Goal: Information Seeking & Learning: Learn about a topic

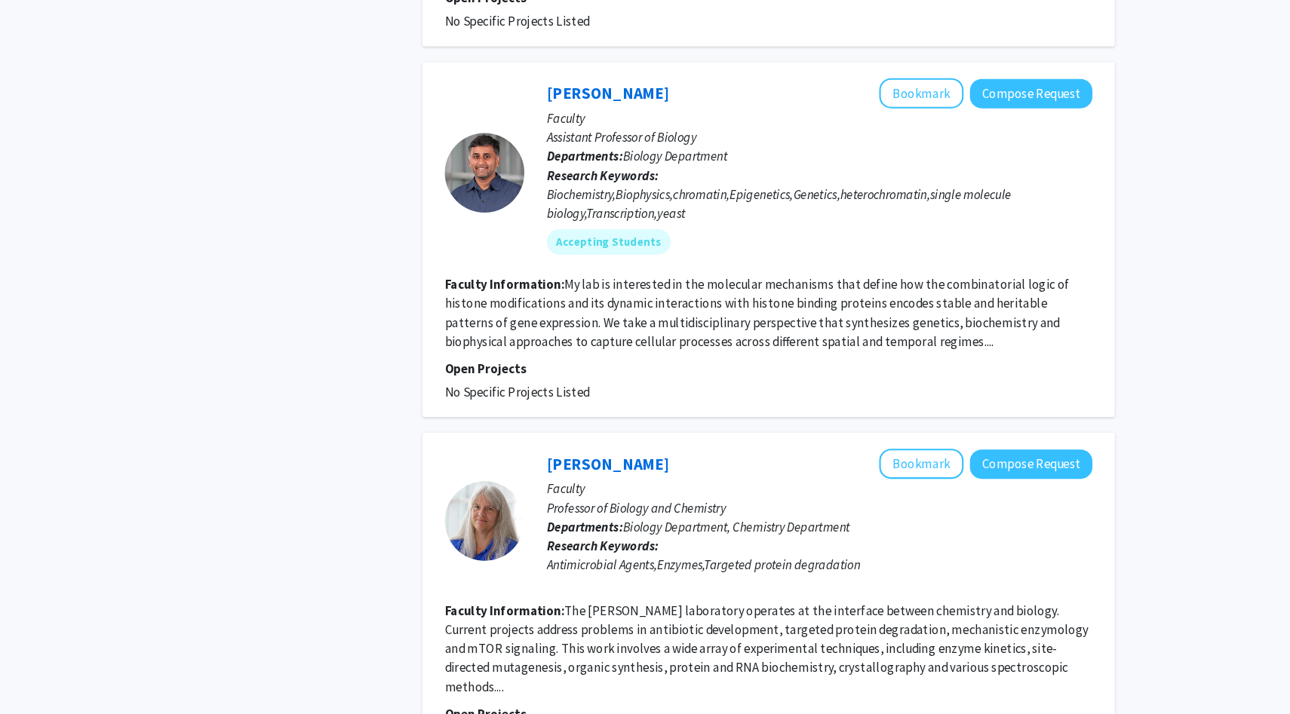
scroll to position [3116, 0]
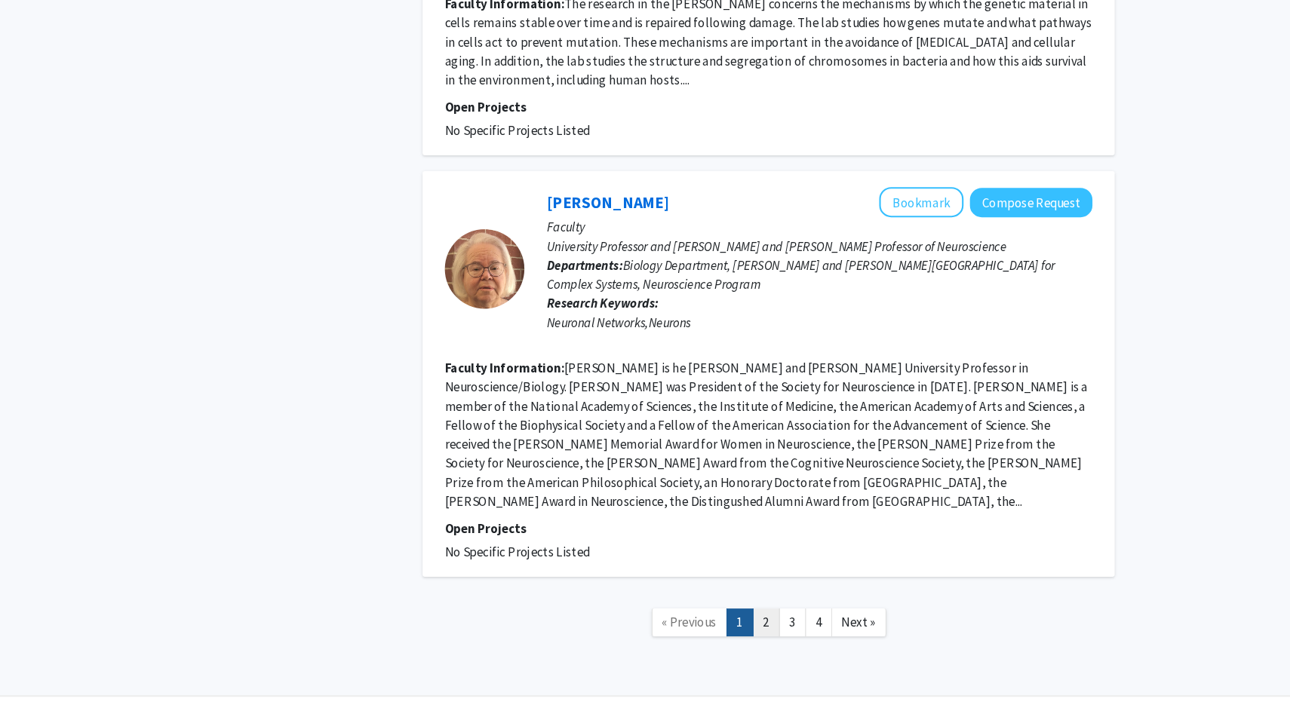
click at [753, 614] on link "2" at bounding box center [756, 627] width 26 height 26
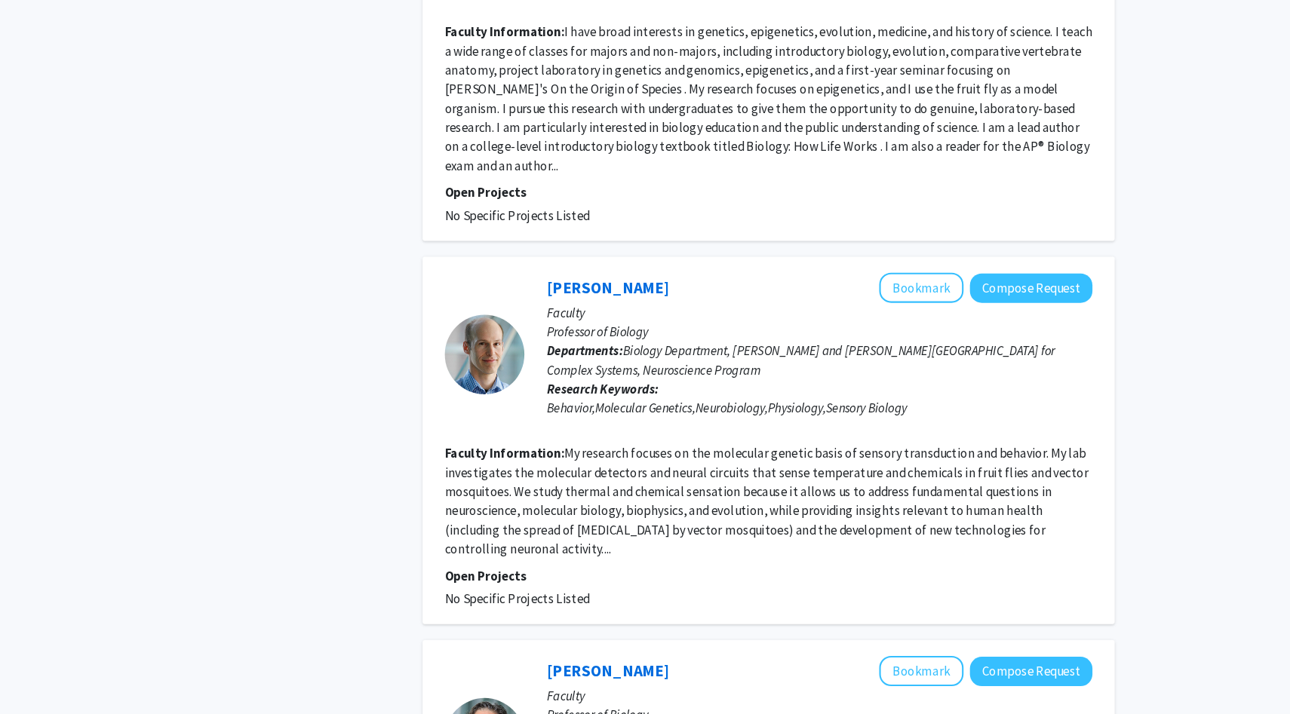
scroll to position [3116, 0]
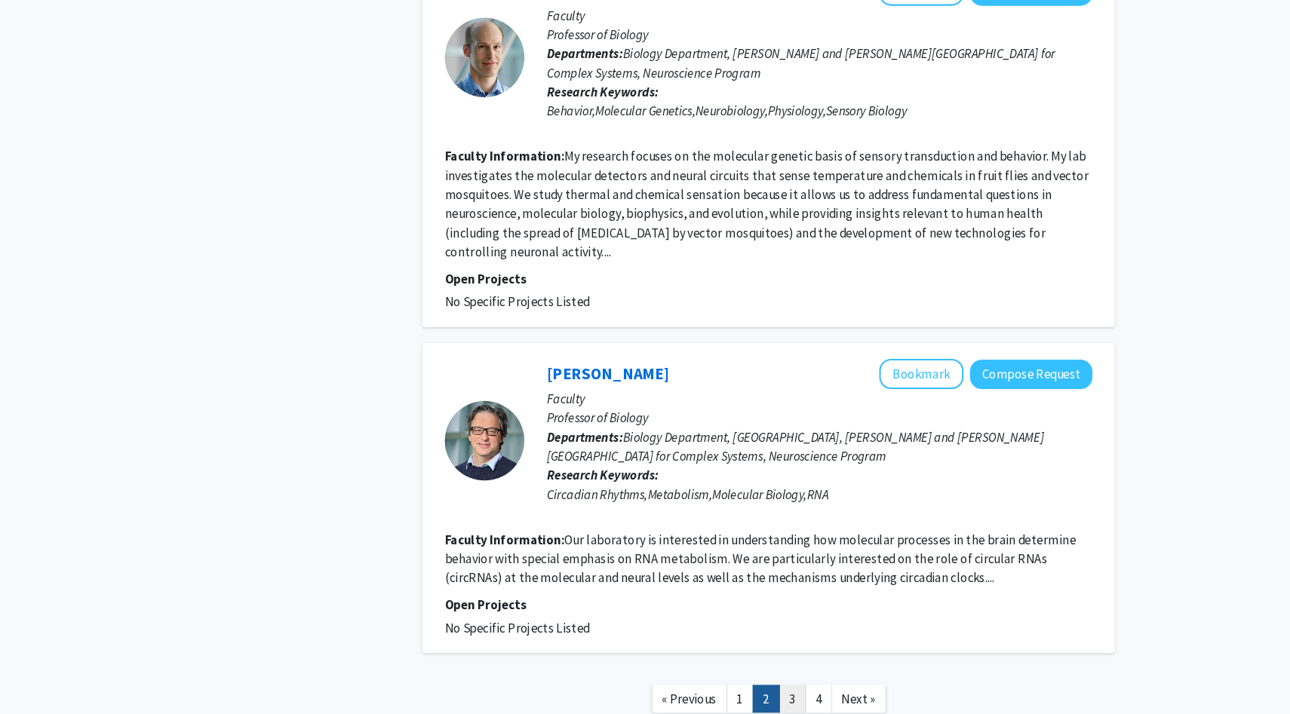
click at [778, 686] on link "3" at bounding box center [781, 699] width 26 height 26
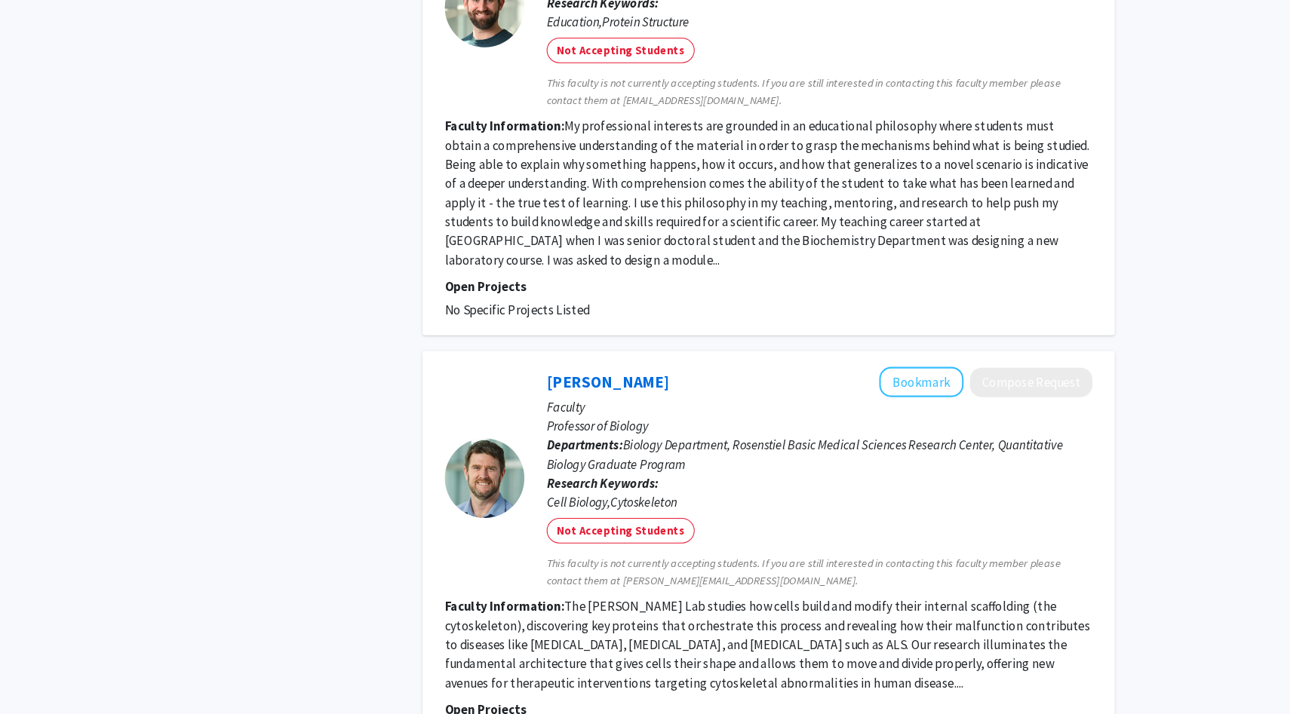
scroll to position [3418, 0]
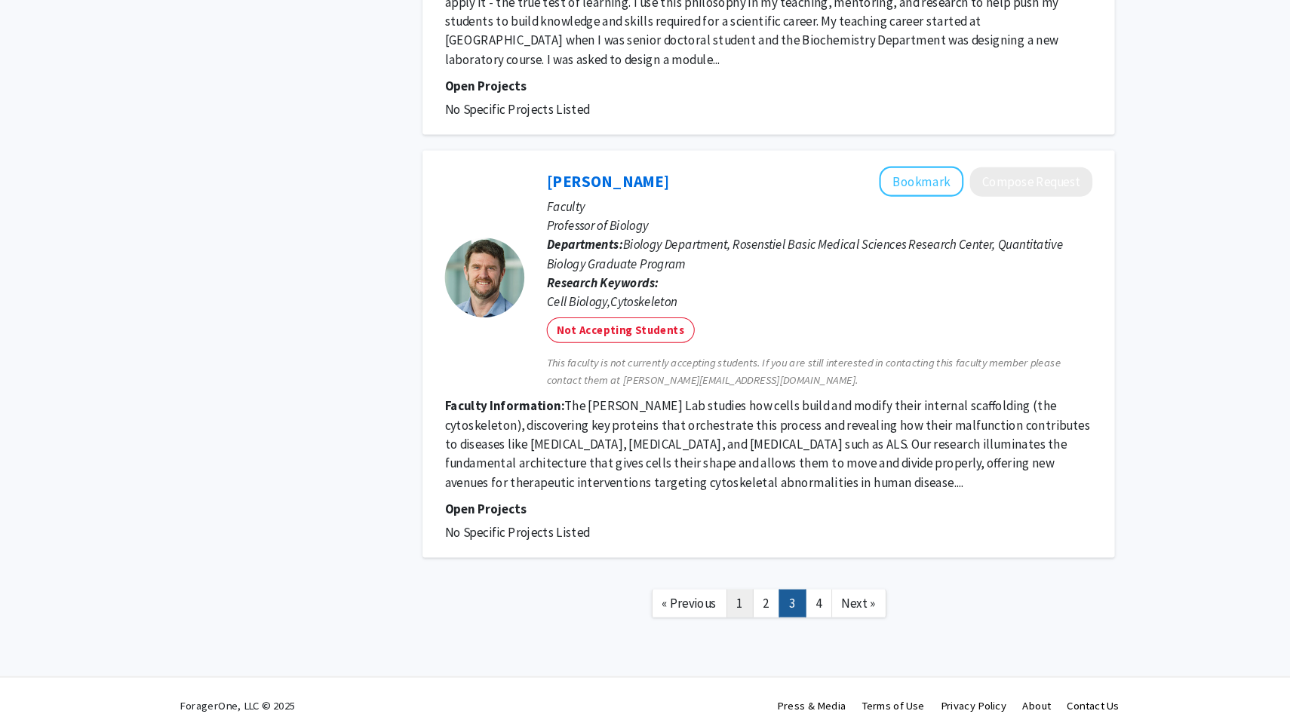
click at [729, 596] on link "1" at bounding box center [731, 609] width 26 height 26
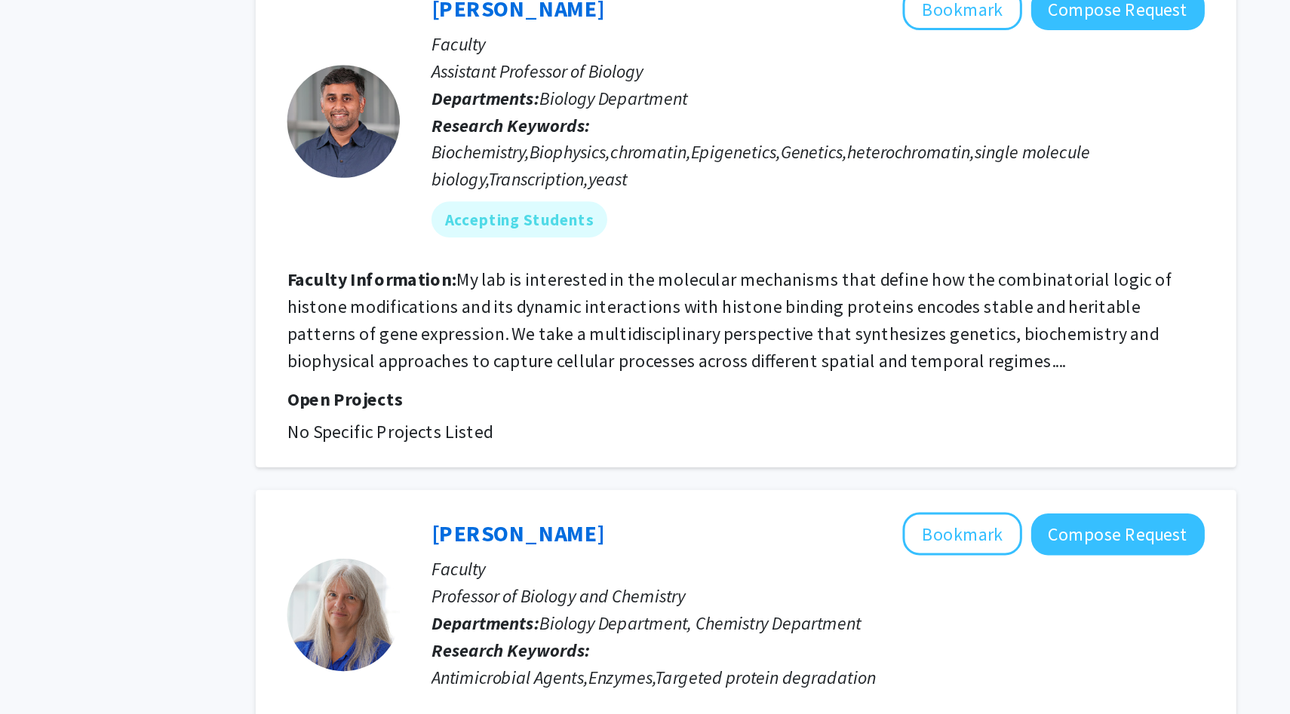
scroll to position [1716, 0]
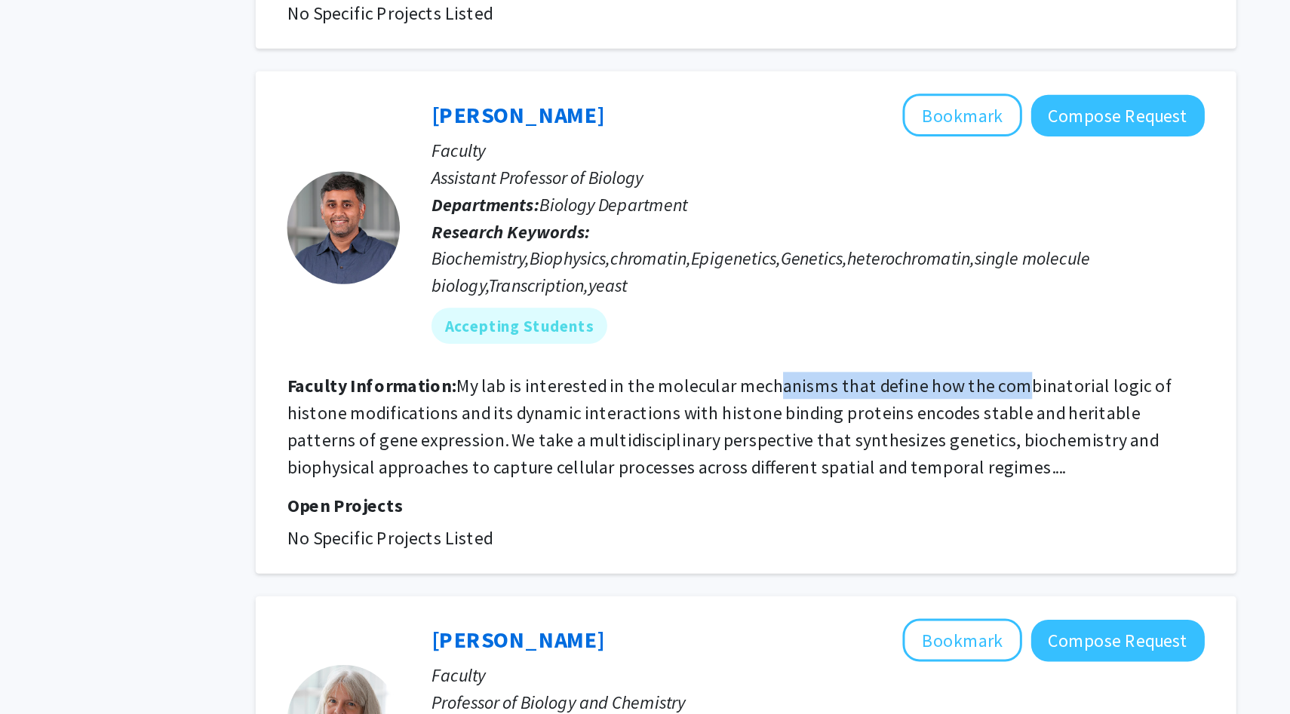
drag, startPoint x: 771, startPoint y: 422, endPoint x: 937, endPoint y: 422, distance: 165.9
click at [937, 422] on fg-read-more "My lab is interested in the molecular mechanisms that define how the combinator…" at bounding box center [747, 449] width 592 height 69
click at [919, 444] on fg-read-more "My lab is interested in the molecular mechanisms that define how the combinator…" at bounding box center [747, 449] width 592 height 69
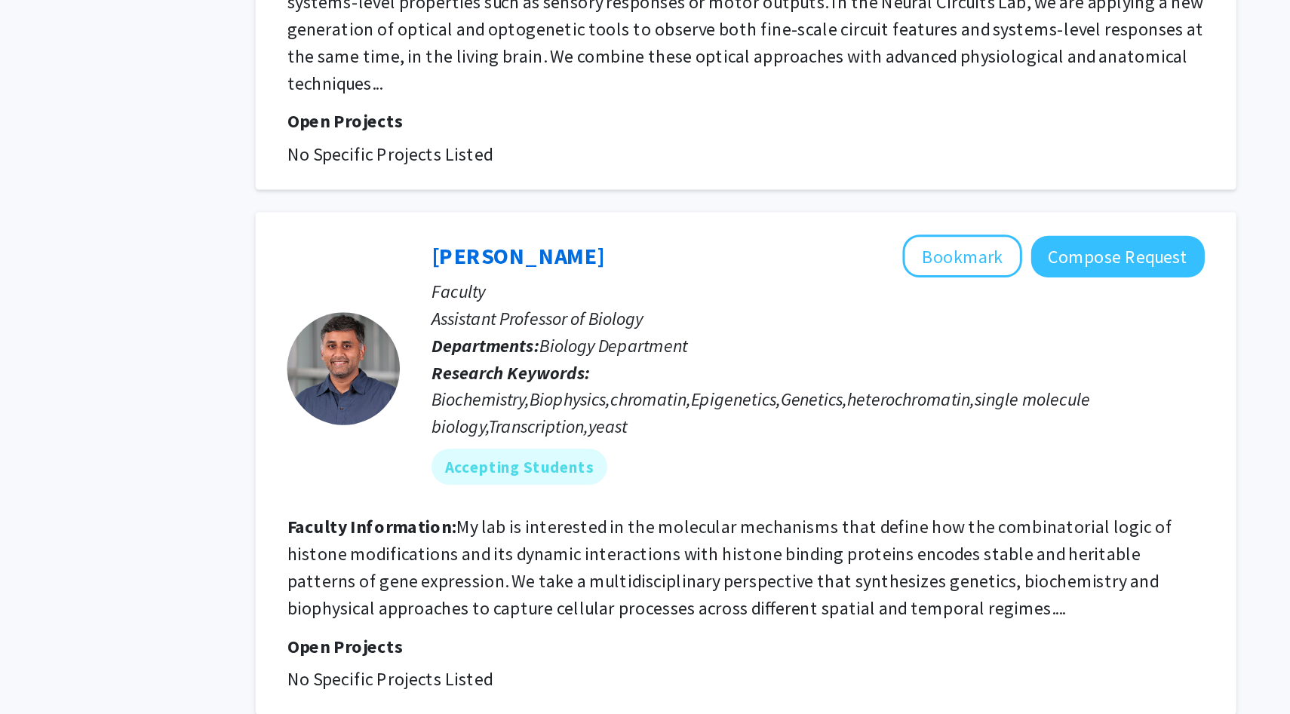
scroll to position [1785, 0]
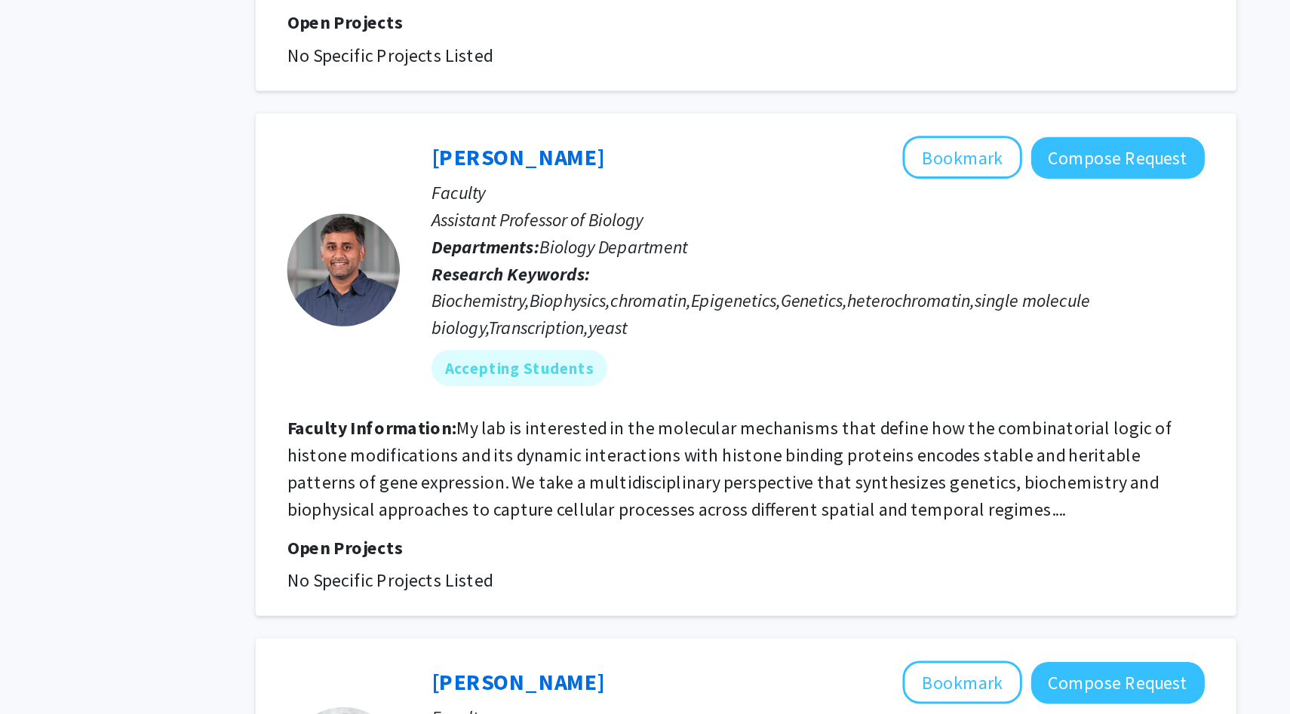
click at [731, 357] on fg-read-more "My lab is interested in the molecular mechanisms that define how the combinator…" at bounding box center [747, 379] width 592 height 69
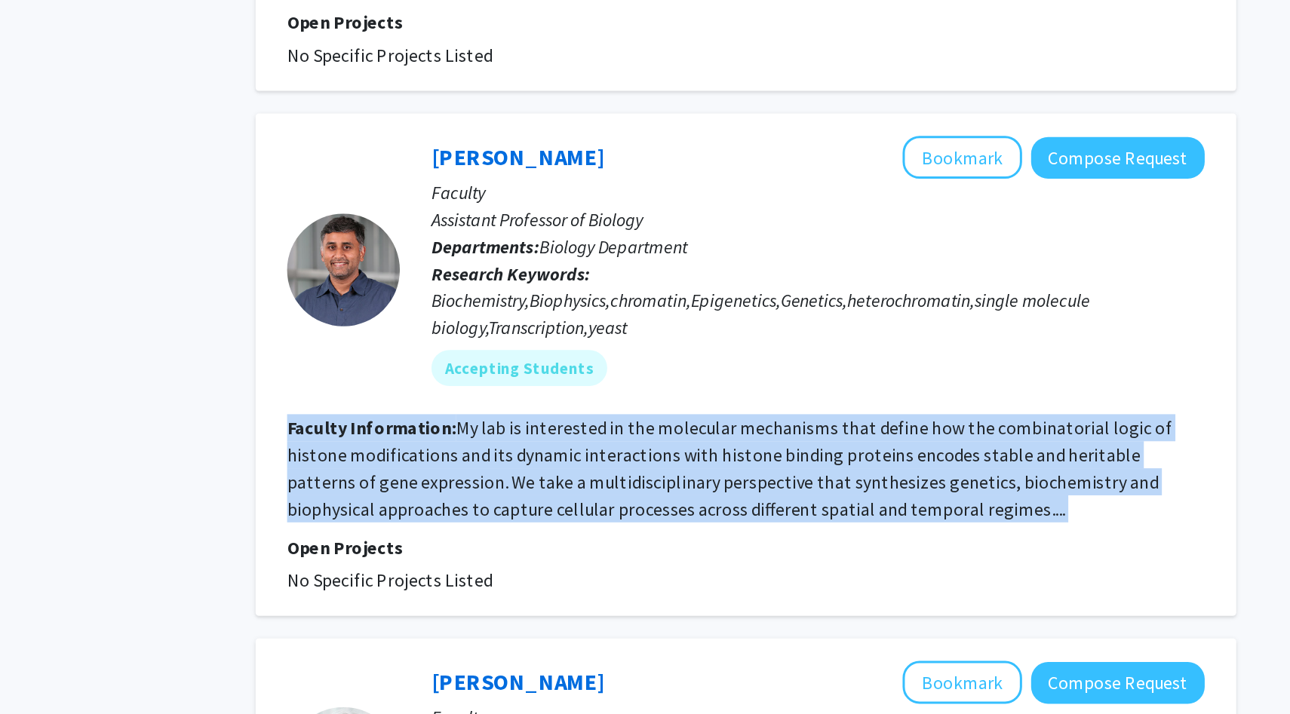
click at [731, 357] on fg-read-more "My lab is interested in the molecular mechanisms that define how the combinator…" at bounding box center [747, 379] width 592 height 69
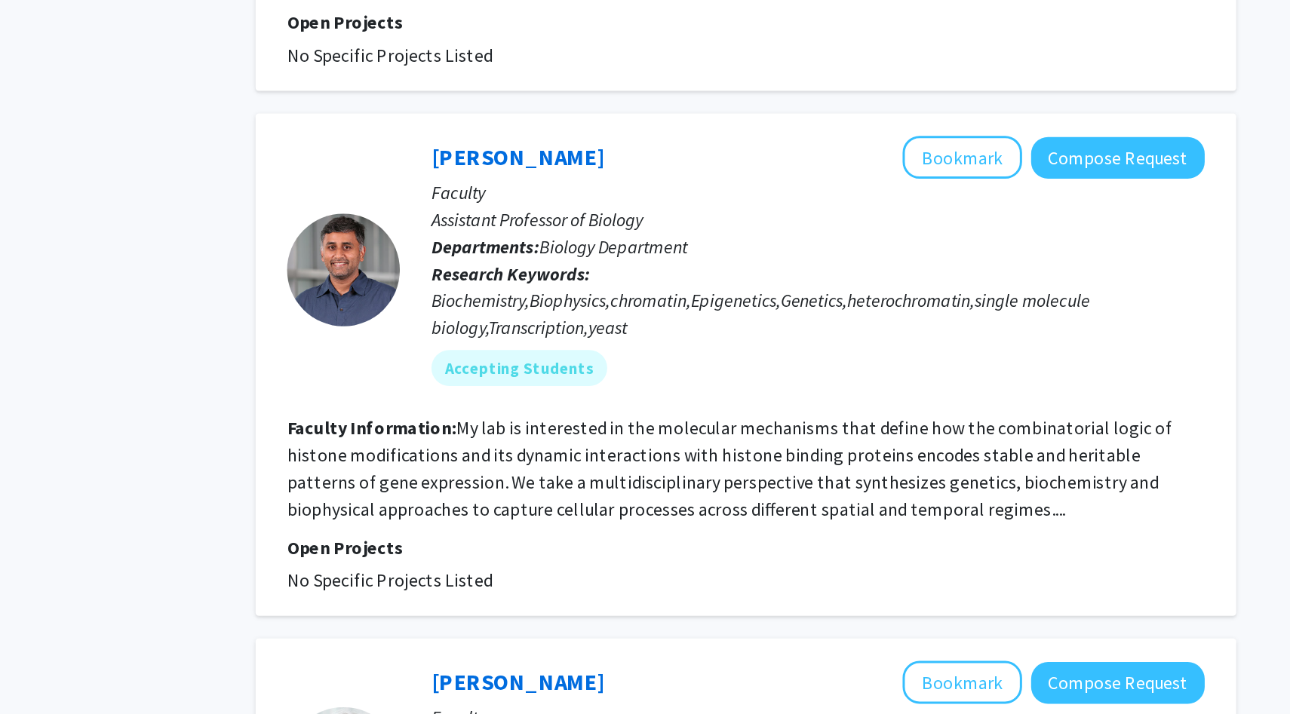
click at [732, 359] on fg-read-more "My lab is interested in the molecular mechanisms that define how the combinator…" at bounding box center [747, 379] width 592 height 69
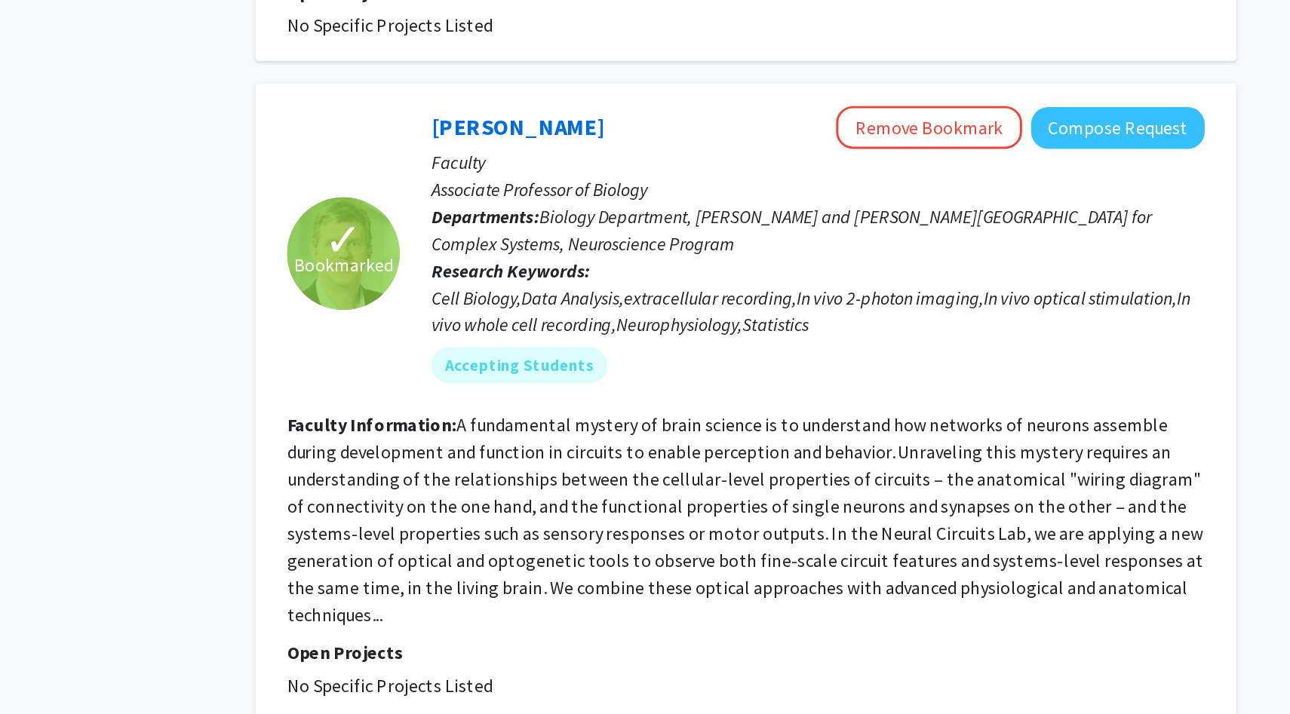
scroll to position [1428, 0]
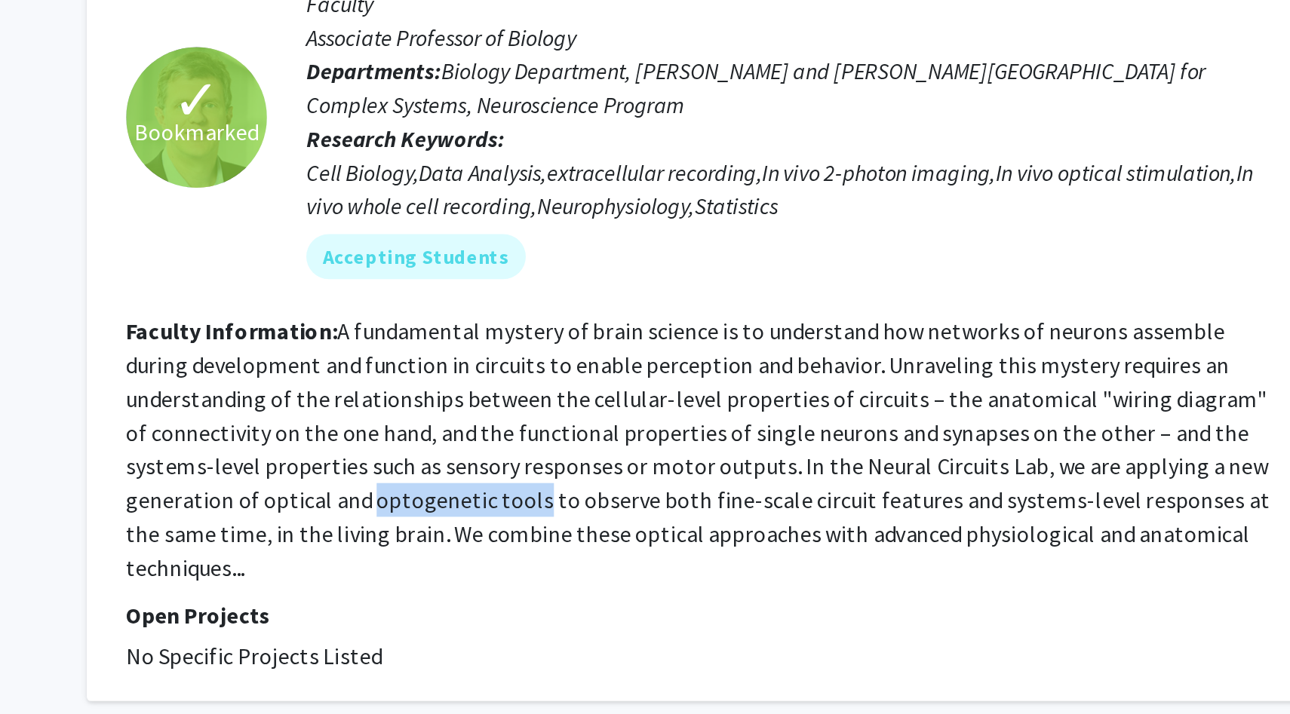
drag, startPoint x: 578, startPoint y: 378, endPoint x: 667, endPoint y: 379, distance: 89.0
click at [667, 379] on fg-read-more "A fundamental mystery of brain science is to understand how networks of neurons…" at bounding box center [757, 349] width 613 height 142
copy fg-read-more "optogenetic tools"
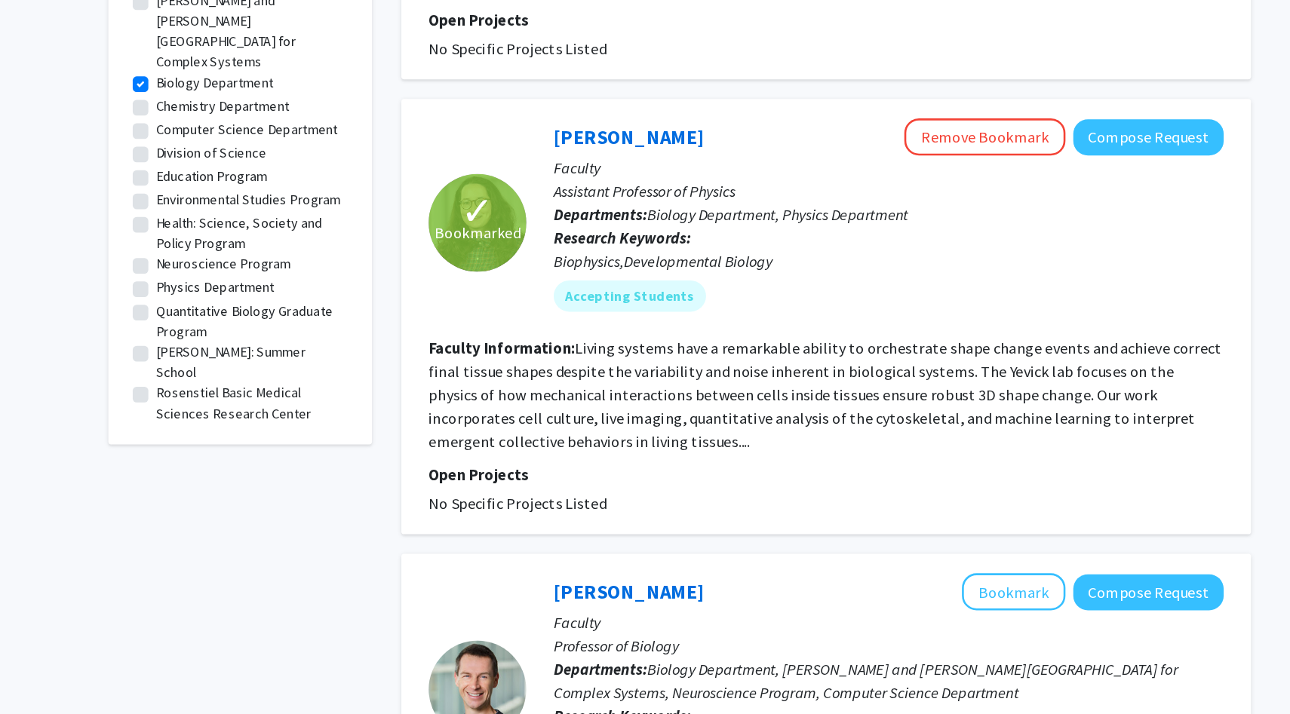
scroll to position [498, 0]
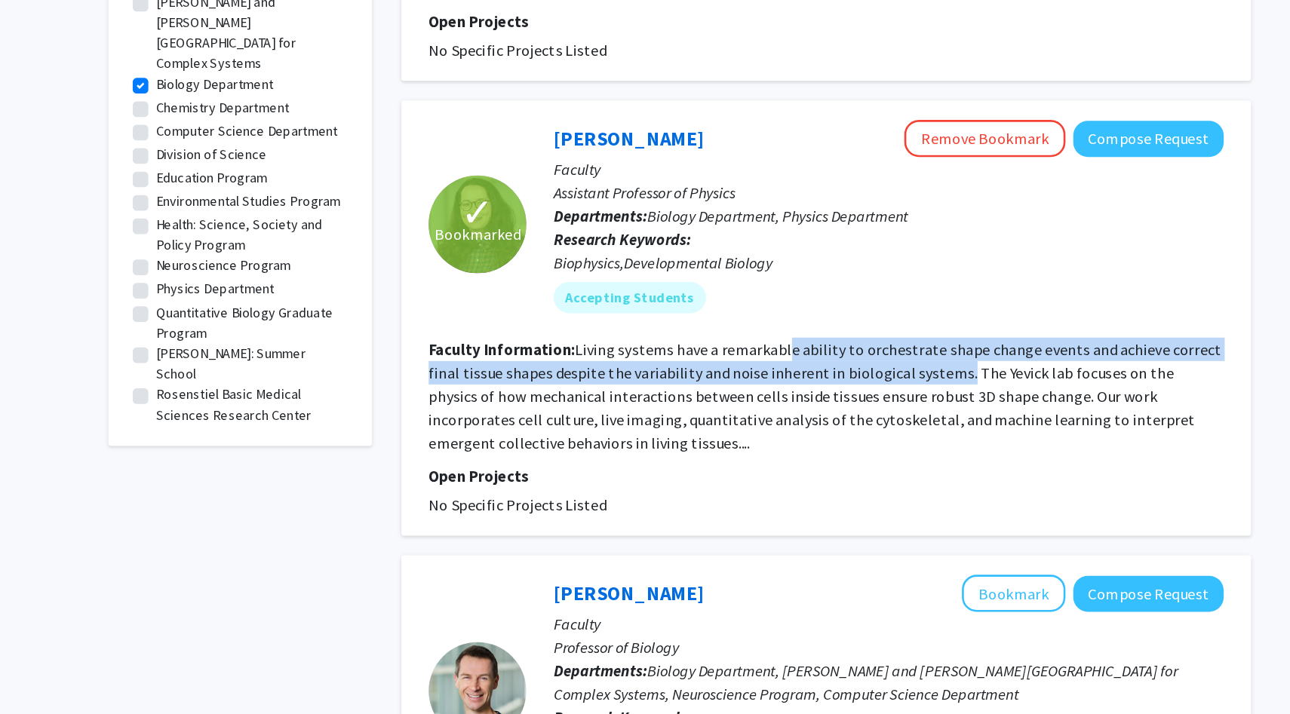
drag, startPoint x: 725, startPoint y: 275, endPoint x: 861, endPoint y: 284, distance: 136.8
click at [861, 284] on fg-read-more "Living systems have a remarkable ability to orchestrate shape change events and…" at bounding box center [757, 305] width 612 height 87
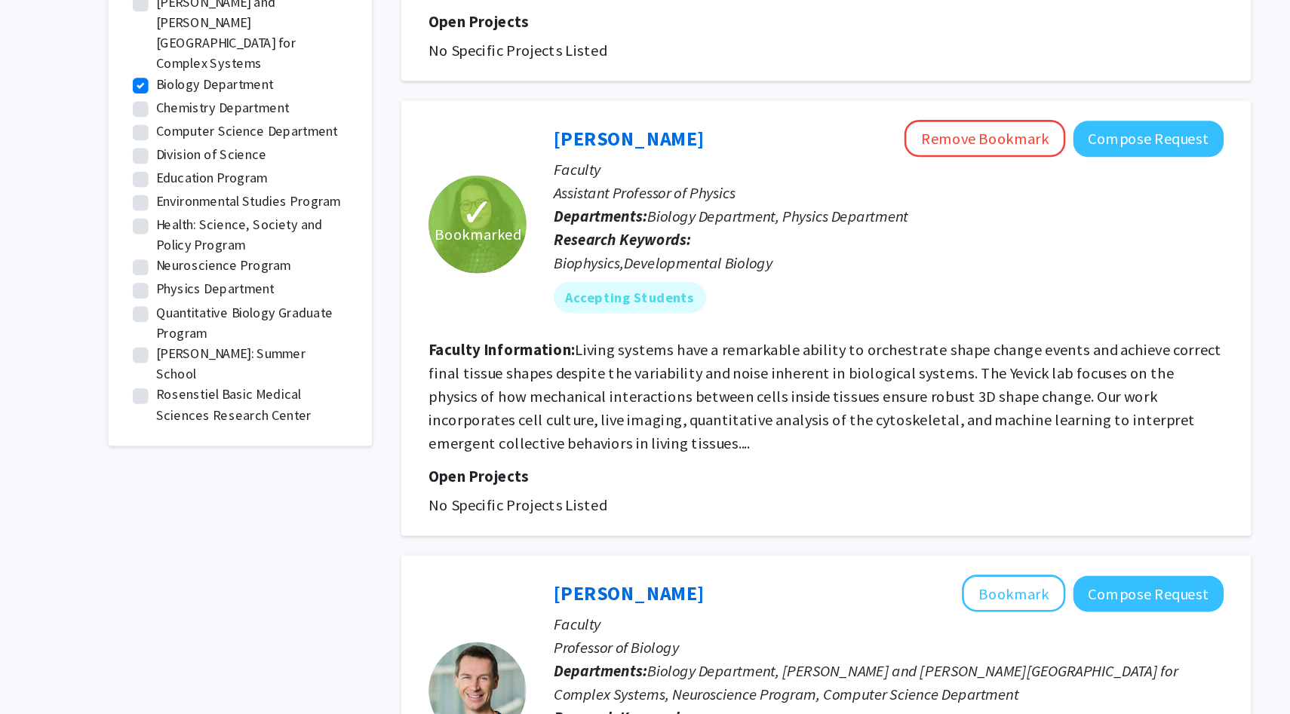
click at [862, 284] on fg-read-more "Living systems have a remarkable ability to orchestrate shape change events and…" at bounding box center [757, 305] width 612 height 87
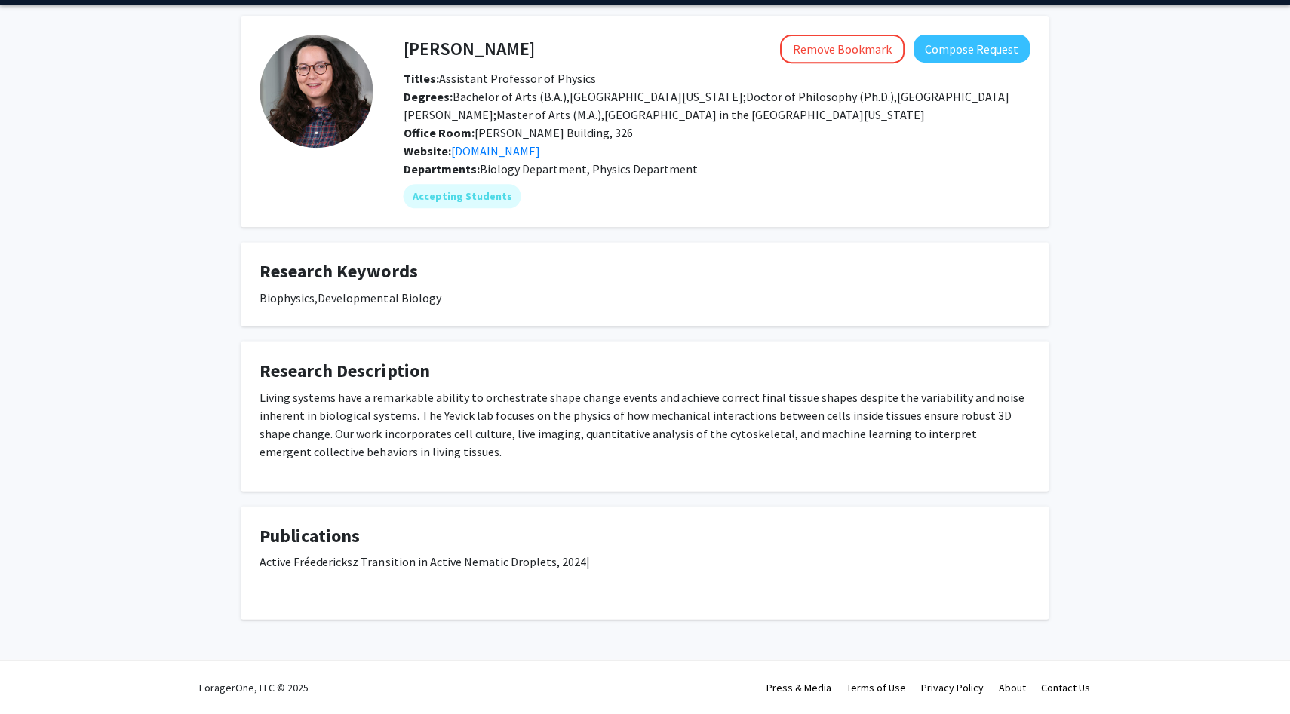
scroll to position [49, 0]
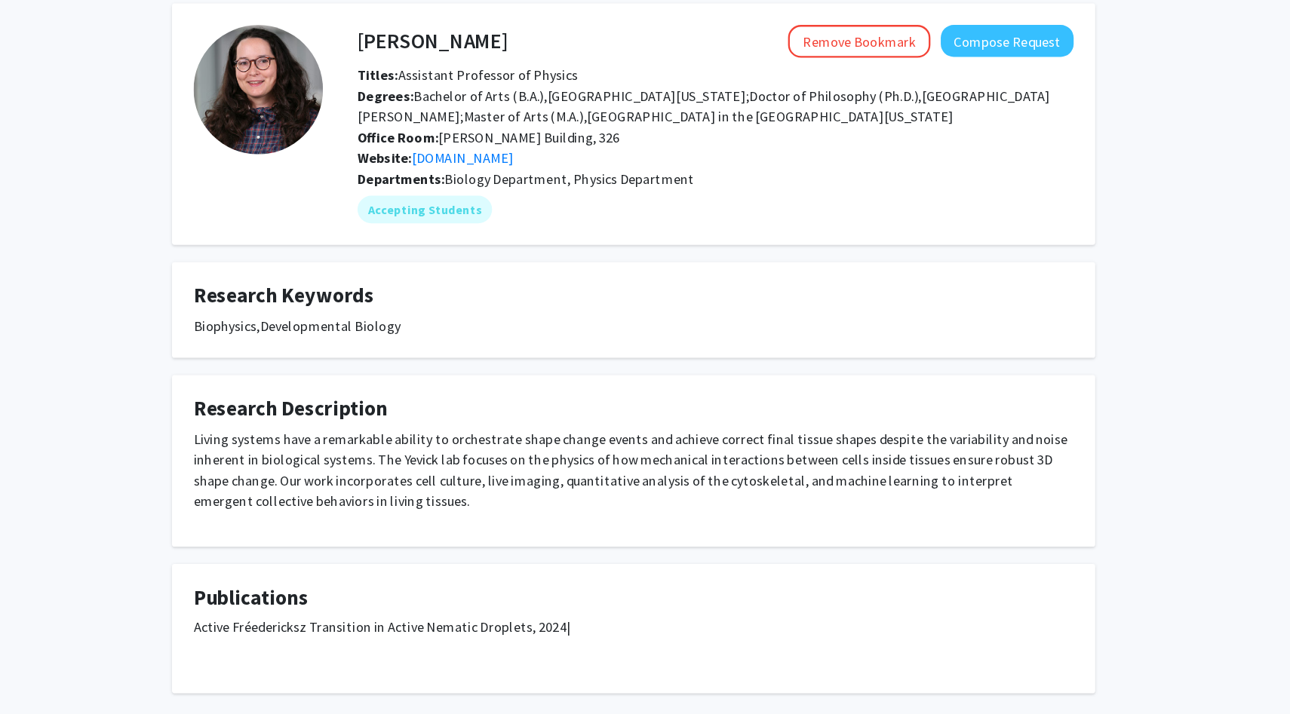
drag, startPoint x: 259, startPoint y: 559, endPoint x: 597, endPoint y: 551, distance: 338.7
click at [597, 551] on fg-card "Publications Active Fréedericksz Transition in Active Nematic Droplets, 2024|" at bounding box center [644, 564] width 807 height 114
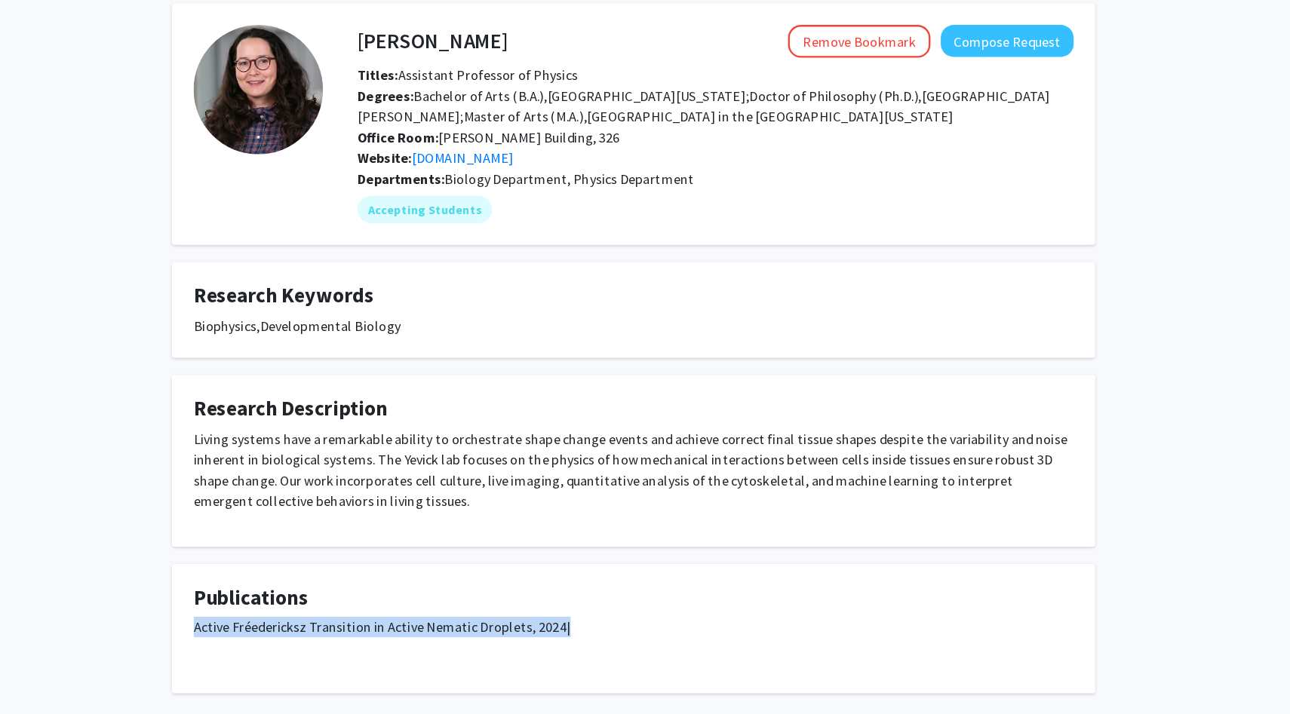
drag, startPoint x: 575, startPoint y: 563, endPoint x: 250, endPoint y: 566, distance: 325.8
click at [250, 566] on fg-card "Publications Active Fréedericksz Transition in Active Nematic Droplets, 2024|" at bounding box center [644, 564] width 807 height 114
copy span "Active Fréedericksz Transition in Active Nematic Droplets, 2024|"
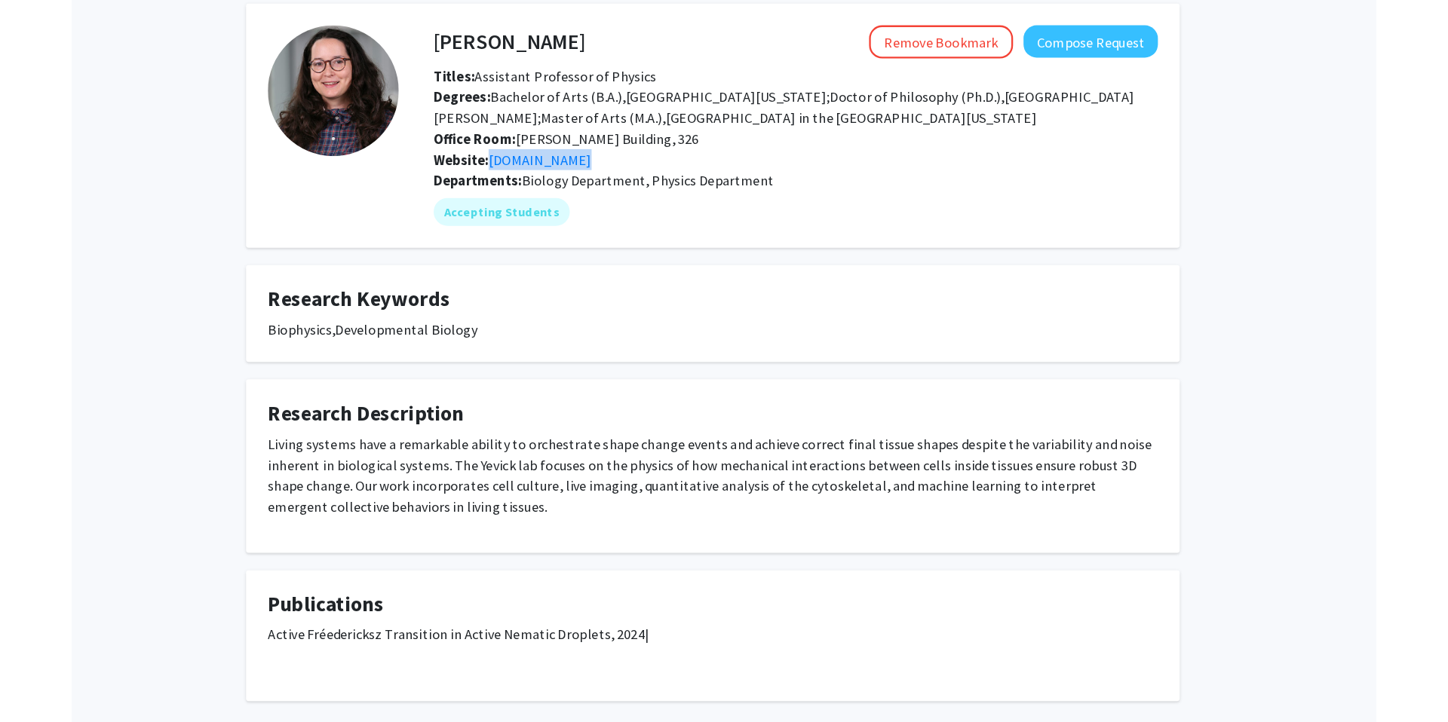
scroll to position [41, 0]
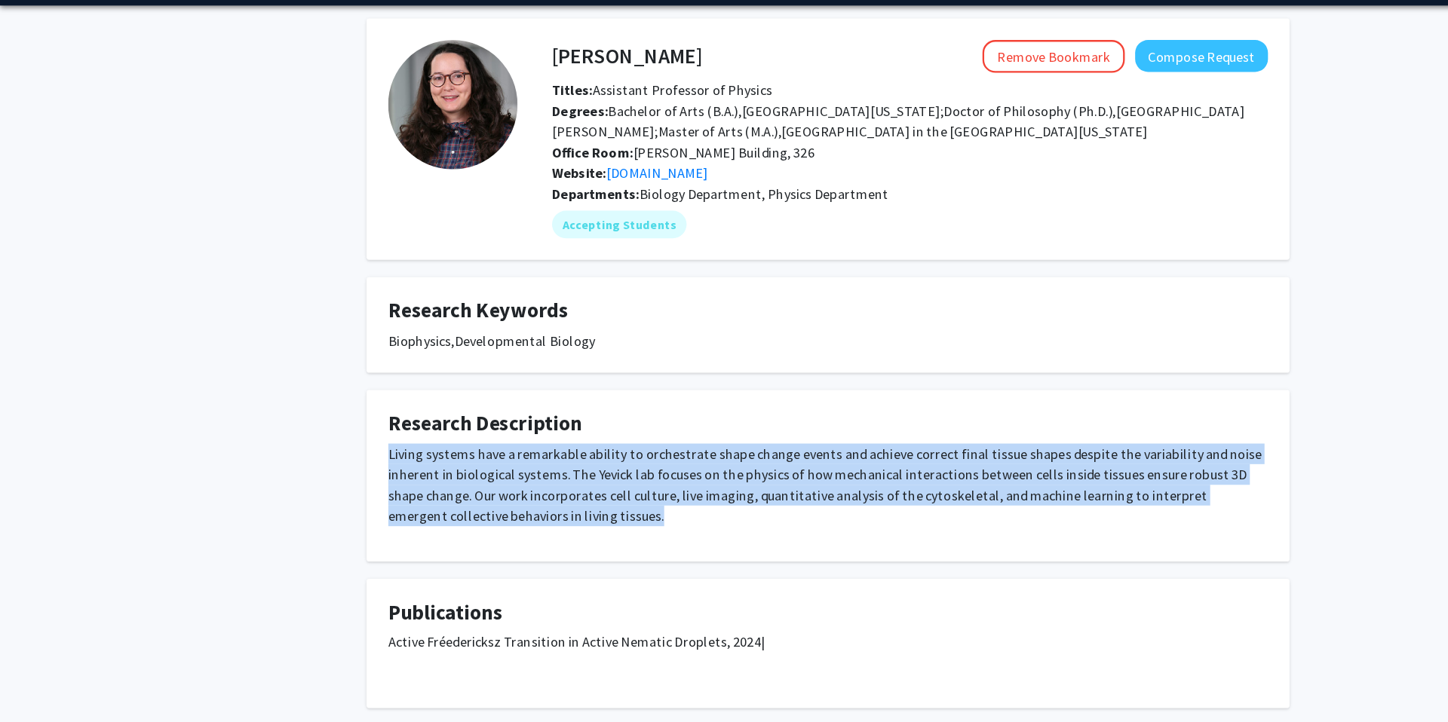
drag, startPoint x: 339, startPoint y: 407, endPoint x: 474, endPoint y: 474, distance: 151.1
click at [474, 474] on div "Living systems have a remarkable ability to orchestrate shape change events and…" at bounding box center [723, 439] width 769 height 84
copy p "Living systems have a remarkable ability to orchestrate shape change events and…"
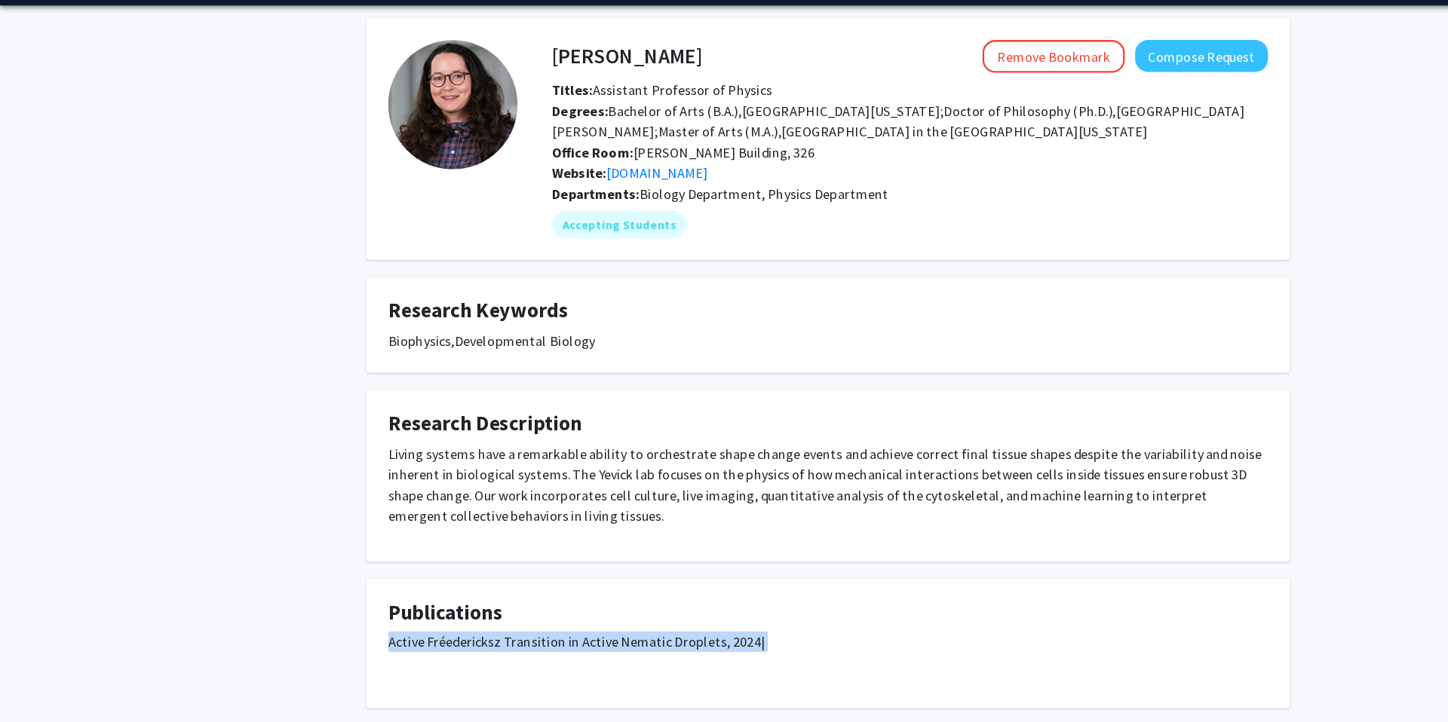
drag, startPoint x: 340, startPoint y: 572, endPoint x: 704, endPoint y: 597, distance: 365.2
click at [704, 597] on p "Active Fréedericksz Transition in Active Nematic Droplets, 2024|" at bounding box center [723, 579] width 769 height 36
copy span "Active Fréedericksz Transition in Active Nematic Droplets, 2024|"
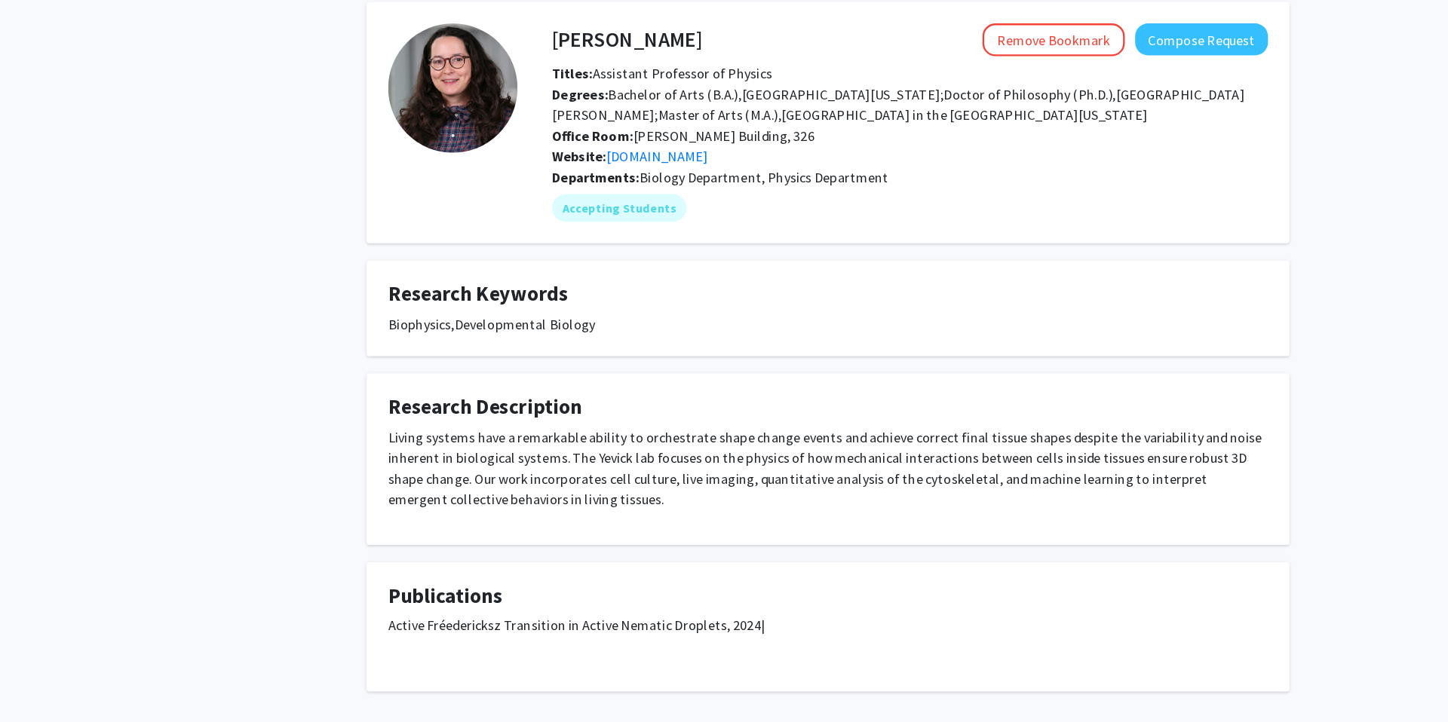
scroll to position [0, 0]
